Goal: Task Accomplishment & Management: Use online tool/utility

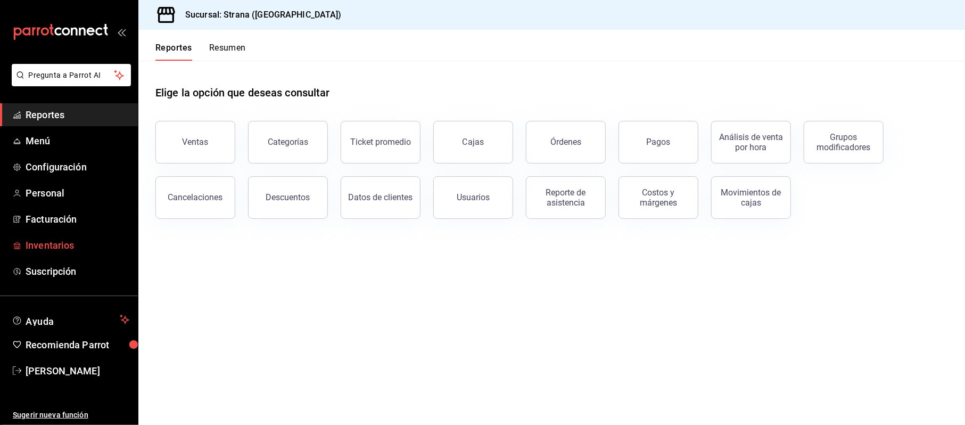
click at [82, 240] on span "Inventarios" at bounding box center [78, 245] width 104 height 14
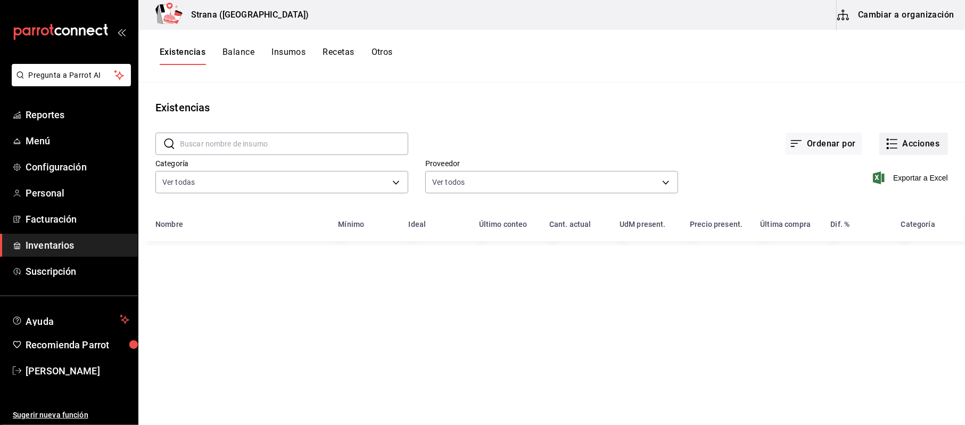
click at [907, 140] on button "Acciones" at bounding box center [913, 143] width 69 height 22
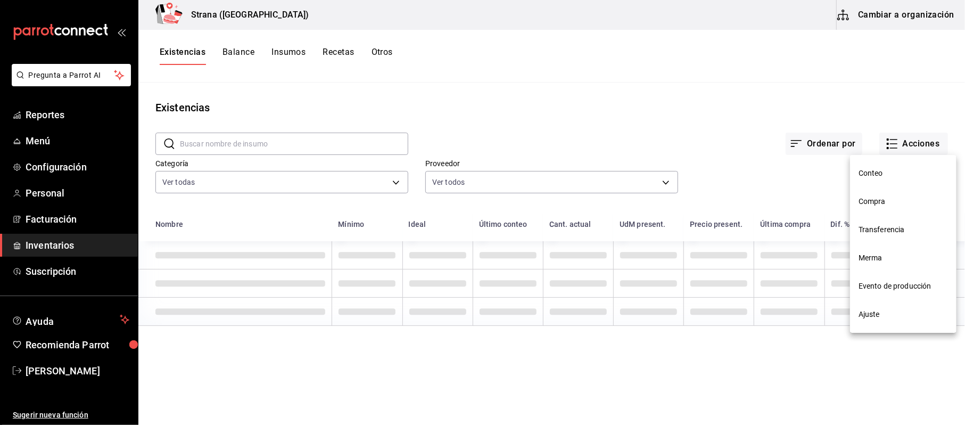
click at [903, 194] on li "Compra" at bounding box center [903, 201] width 106 height 28
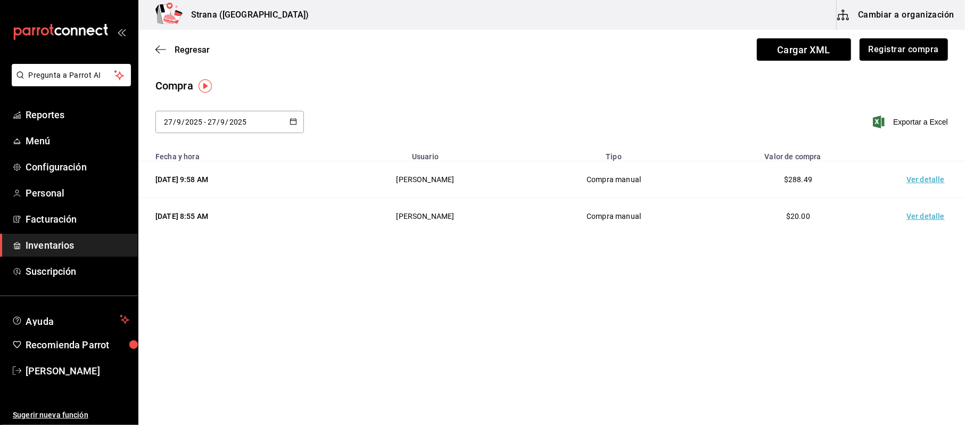
click at [901, 53] on button "Registrar compra" at bounding box center [903, 49] width 88 height 22
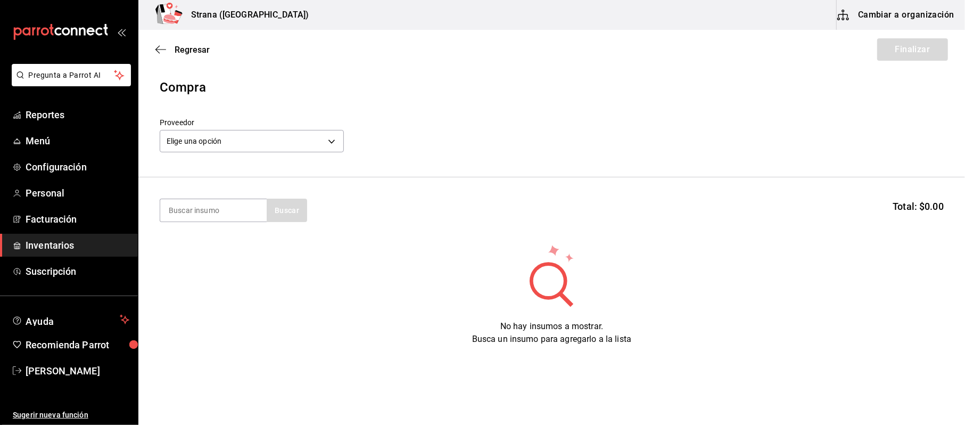
click at [157, 219] on section "Buscar Total: $0.00" at bounding box center [551, 210] width 826 height 66
click at [213, 219] on input at bounding box center [213, 210] width 106 height 22
type input "tortil"
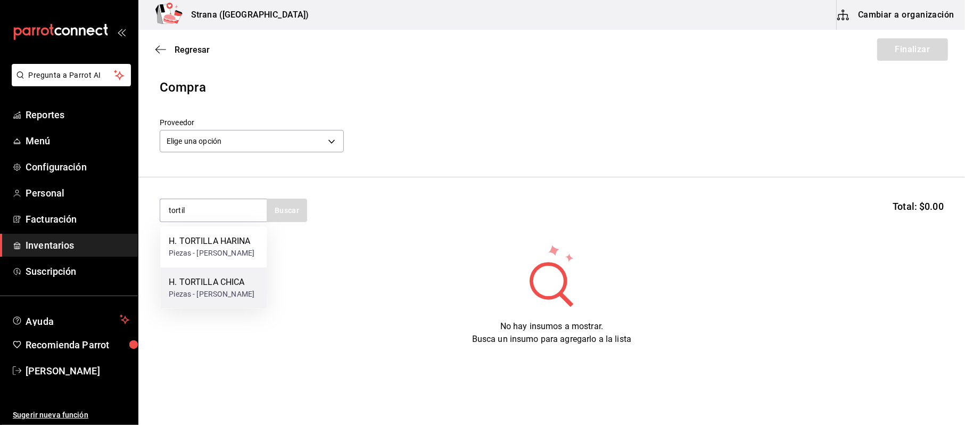
click at [201, 300] on div "Piezas - MARIA FERNANDA VERA" at bounding box center [212, 293] width 86 height 11
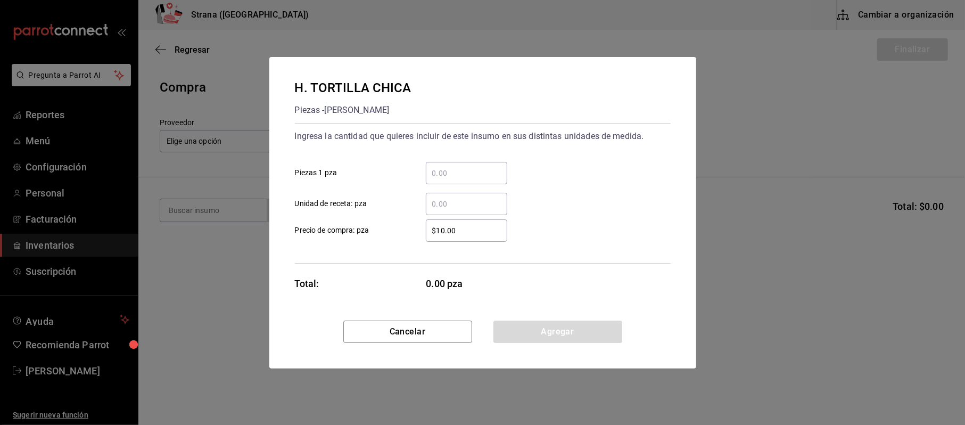
click at [463, 160] on div "​ Piezas 1 pza" at bounding box center [478, 168] width 384 height 31
click at [465, 171] on input "​ Piezas 1 pza" at bounding box center [466, 173] width 81 height 13
type input "34"
click at [474, 233] on input "$10.00" at bounding box center [466, 230] width 81 height 13
drag, startPoint x: 484, startPoint y: 228, endPoint x: 385, endPoint y: 250, distance: 101.2
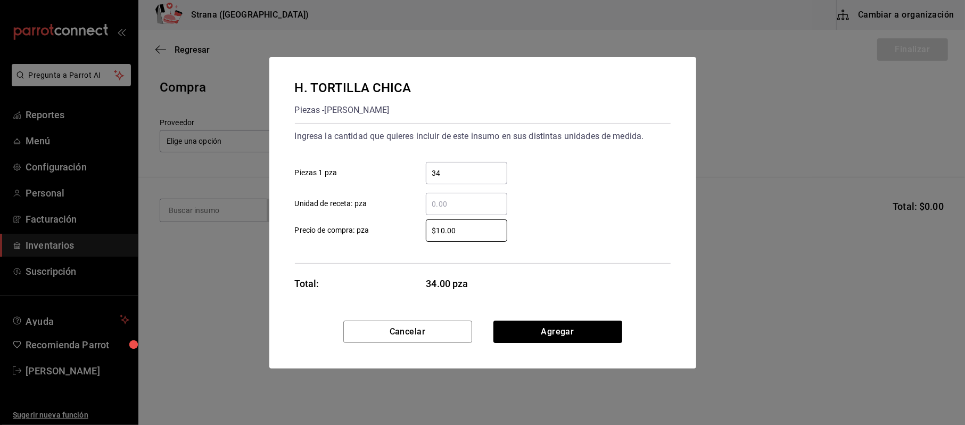
click at [386, 247] on div "Ingresa la cantidad que quieres incluir de este insumo en sus distintas unidade…" at bounding box center [483, 193] width 376 height 140
type input "$1.85"
click at [576, 333] on button "Agregar" at bounding box center [557, 331] width 129 height 22
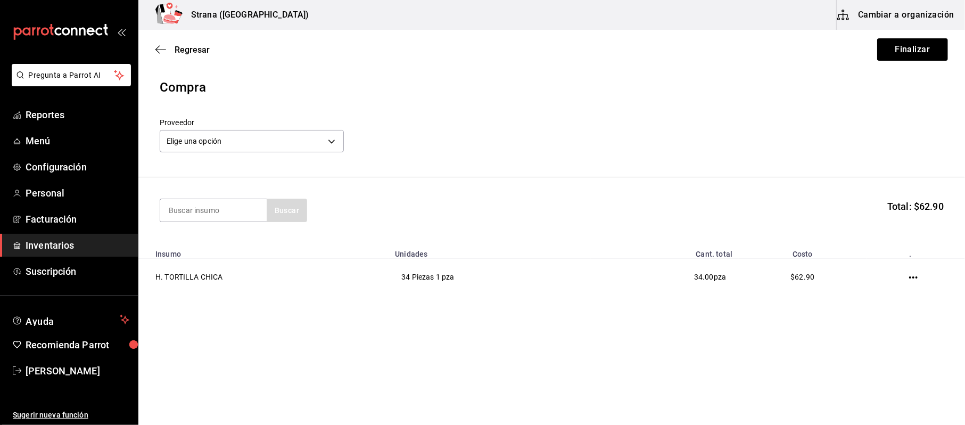
click at [209, 120] on label "Proveedor" at bounding box center [252, 122] width 184 height 7
click at [210, 127] on div "Elige una opción default" at bounding box center [252, 140] width 184 height 28
click at [211, 131] on div "Elige una opción default" at bounding box center [252, 140] width 184 height 28
click at [213, 142] on body "Pregunta a Parrot AI Reportes Menú Configuración Personal Facturación Inventari…" at bounding box center [482, 182] width 965 height 364
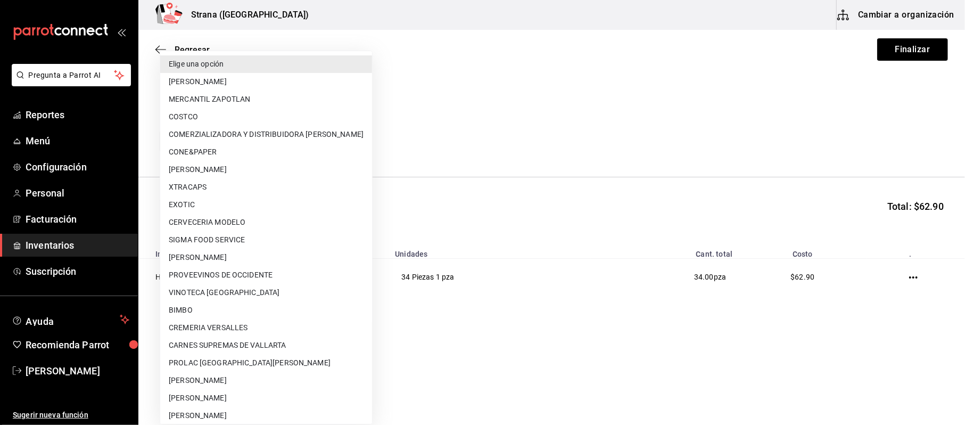
click at [222, 249] on li "MARIA FERNANDA VERA" at bounding box center [266, 257] width 212 height 18
type input "3ad3aca4-6a4f-4048-8bff-58992a1fe4b1"
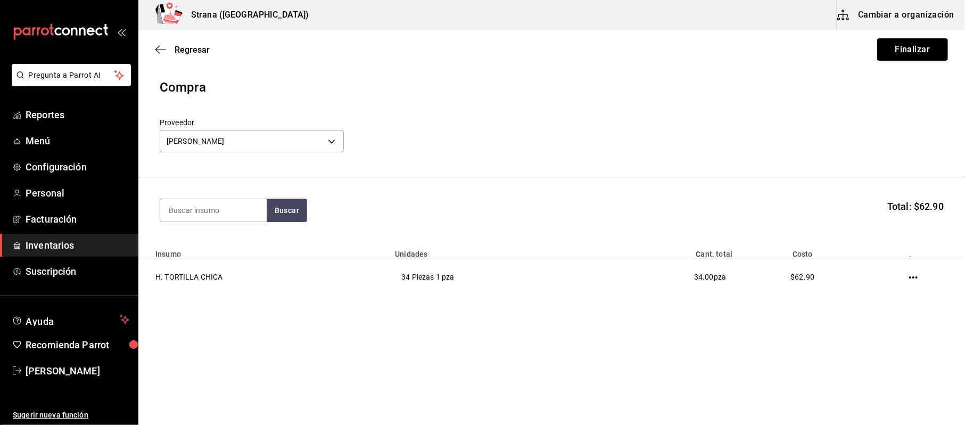
click at [931, 44] on button "Finalizar" at bounding box center [912, 49] width 71 height 22
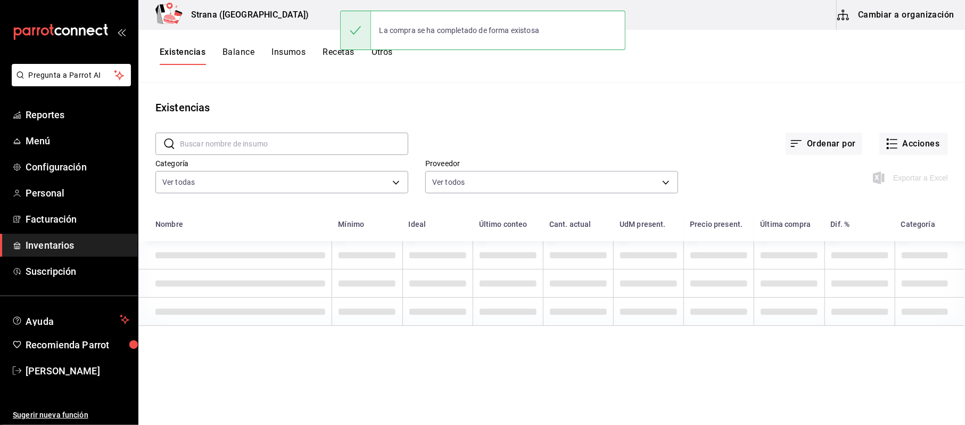
click at [911, 158] on div "Exportar a Excel" at bounding box center [813, 169] width 270 height 54
click at [915, 145] on button "Acciones" at bounding box center [913, 143] width 69 height 22
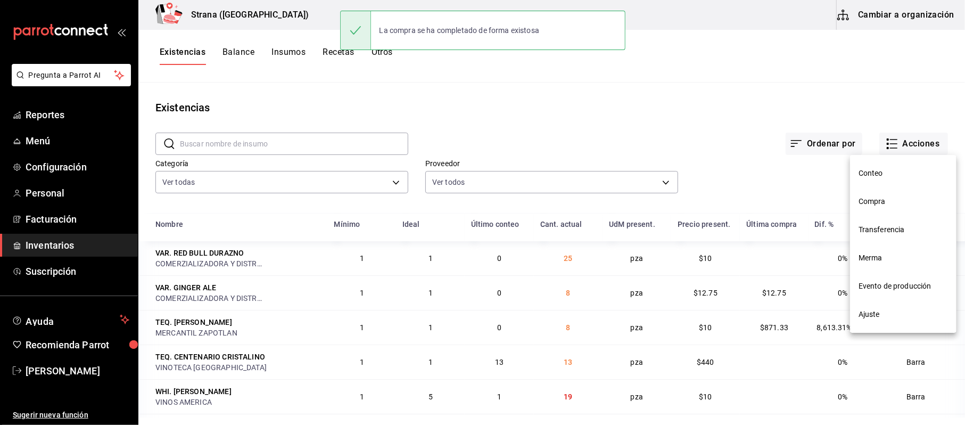
click at [886, 216] on li "Transferencia" at bounding box center [903, 229] width 106 height 28
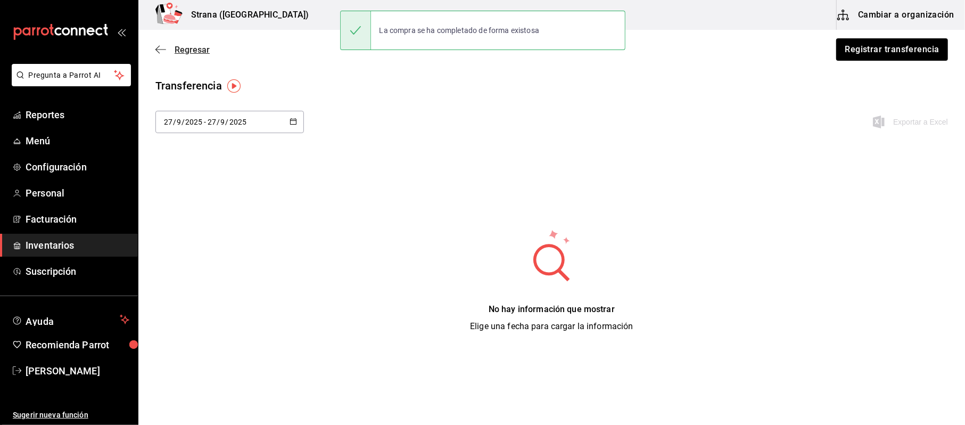
click at [166, 52] on span "Regresar" at bounding box center [182, 50] width 54 height 10
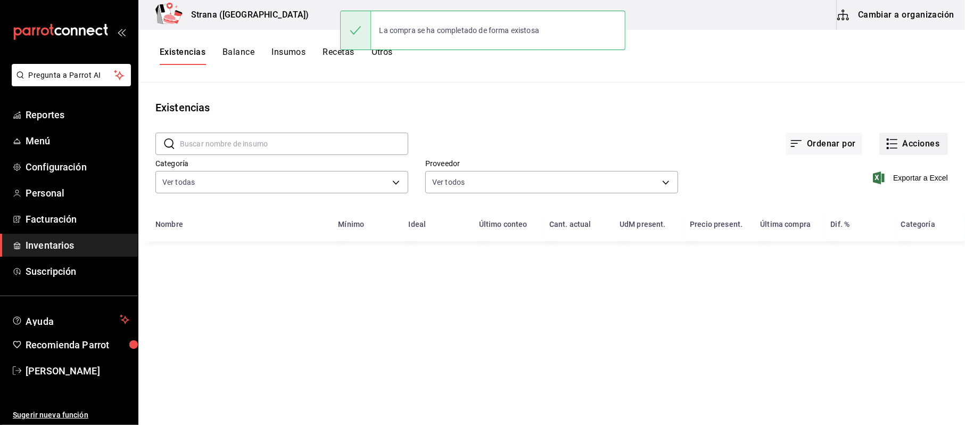
click at [900, 149] on button "Acciones" at bounding box center [913, 143] width 69 height 22
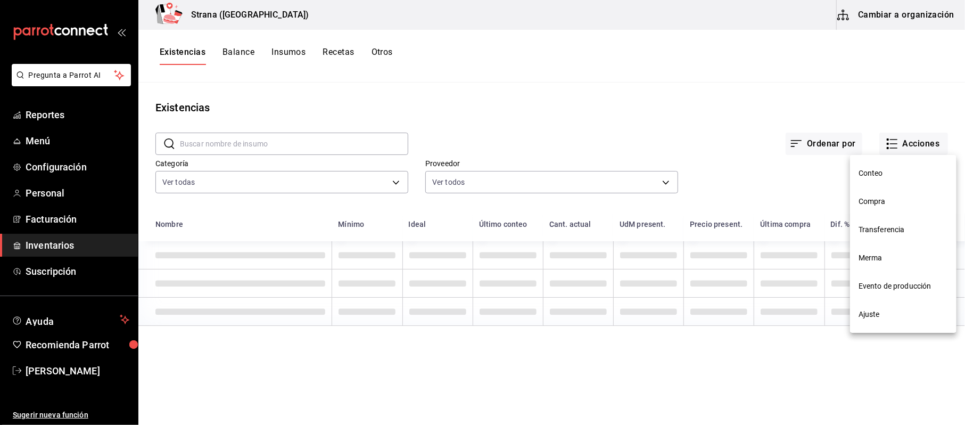
click at [892, 201] on span "Compra" at bounding box center [902, 201] width 89 height 11
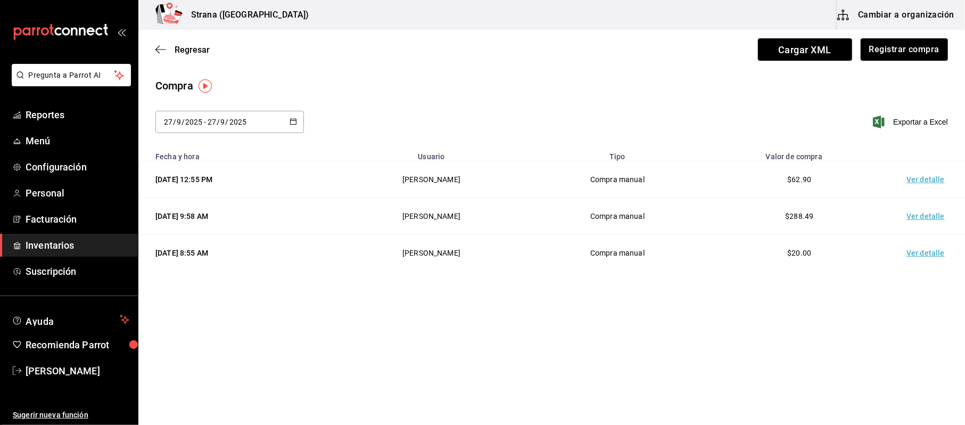
click at [920, 180] on td "Ver detalle" at bounding box center [927, 179] width 74 height 37
